Goal: Communication & Community: Ask a question

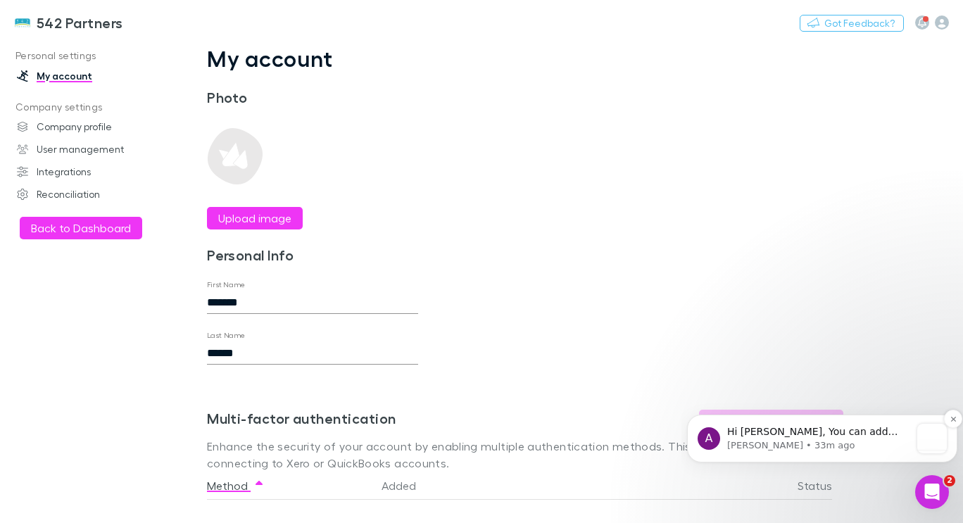
click at [827, 432] on span "Hi [PERSON_NAME], You can add new users by clicking on your avatar in the upper…" at bounding box center [818, 480] width 182 height 109
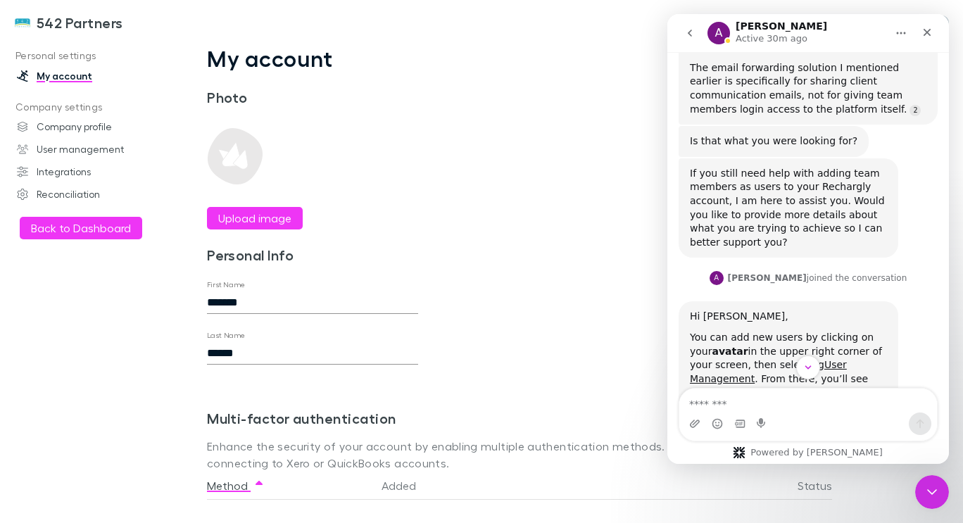
scroll to position [1319, 0]
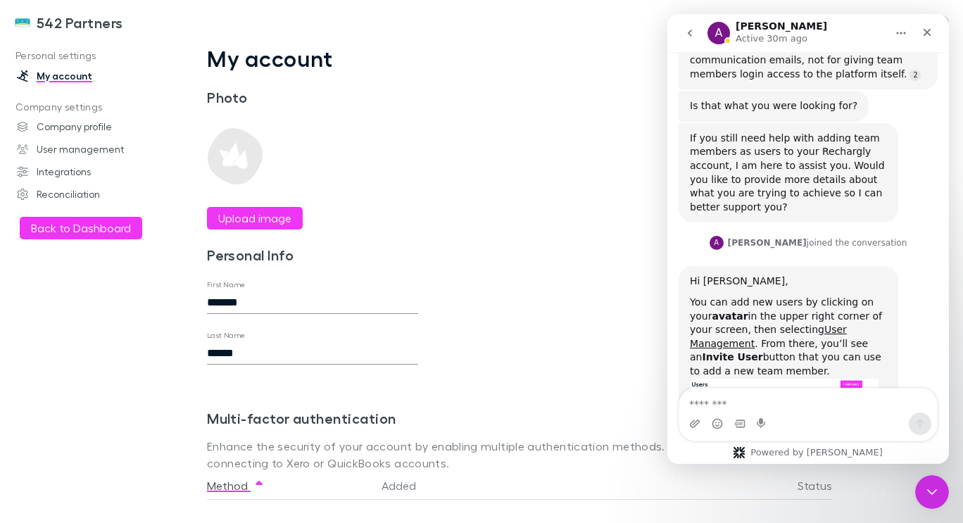
drag, startPoint x: 946, startPoint y: 106, endPoint x: 1621, endPoint y: 408, distance: 739.0
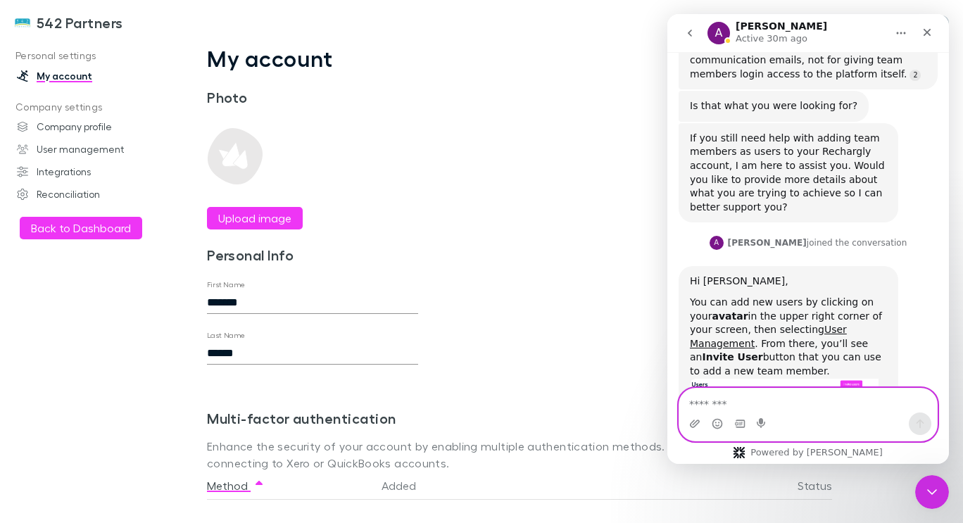
click at [723, 392] on textarea "Message…" at bounding box center [808, 401] width 258 height 24
type textarea "*"
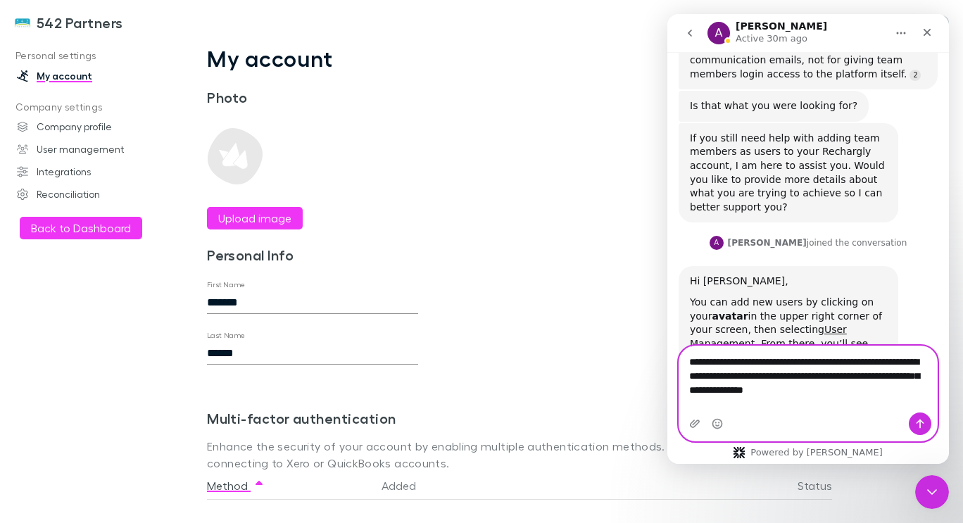
type textarea "**********"
click at [922, 422] on icon "Send a message…" at bounding box center [921, 424] width 8 height 9
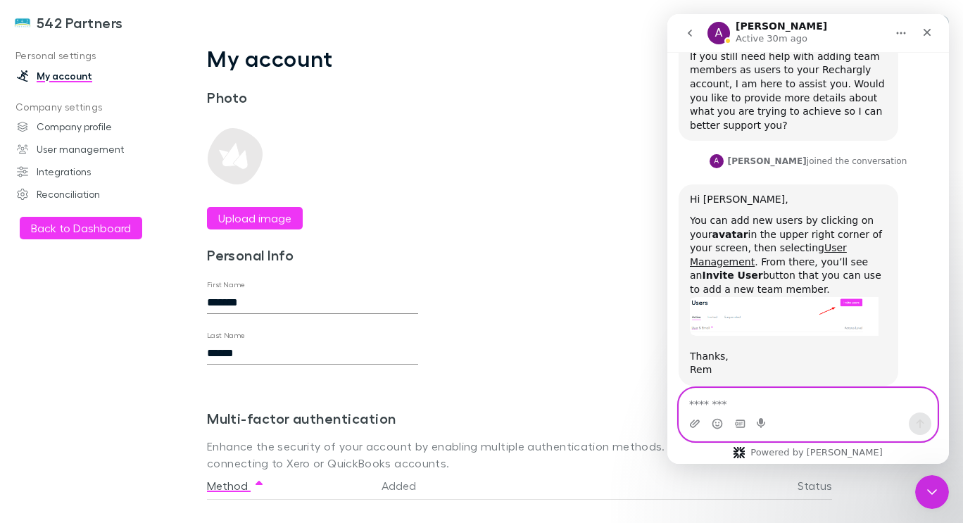
scroll to position [1402, 0]
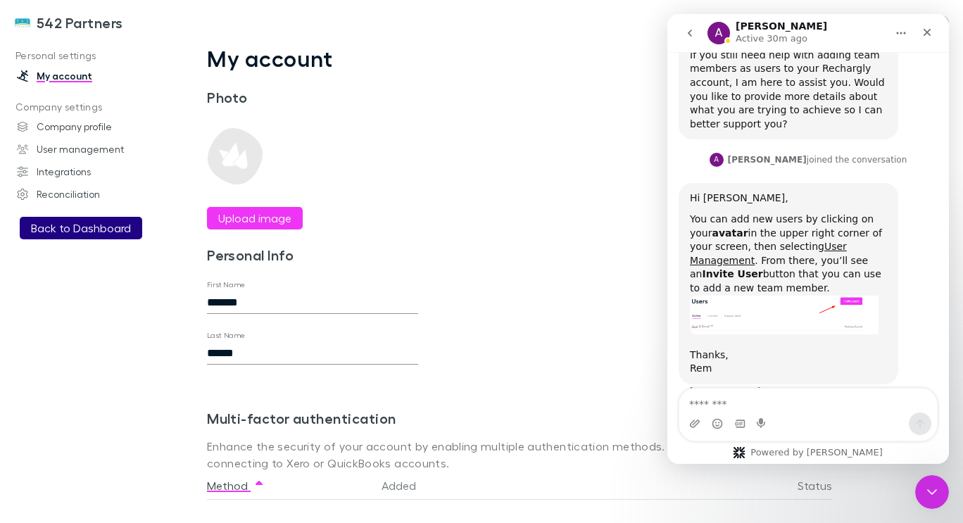
click at [94, 220] on button "Back to Dashboard" at bounding box center [81, 228] width 122 height 23
